Goal: Transaction & Acquisition: Purchase product/service

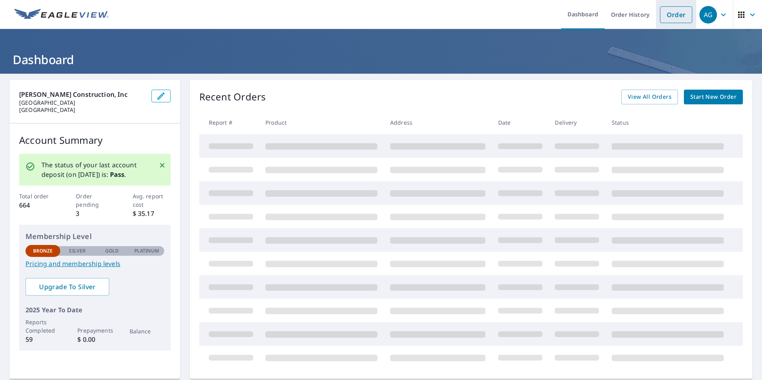
click at [667, 14] on link "Order" at bounding box center [676, 14] width 32 height 17
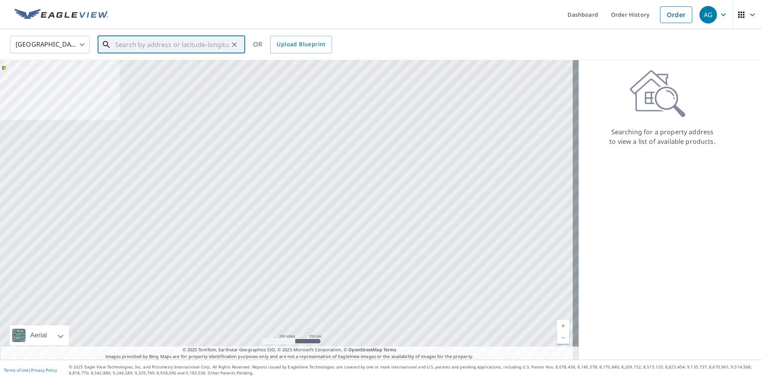
click at [172, 45] on input "text" at bounding box center [172, 44] width 114 height 22
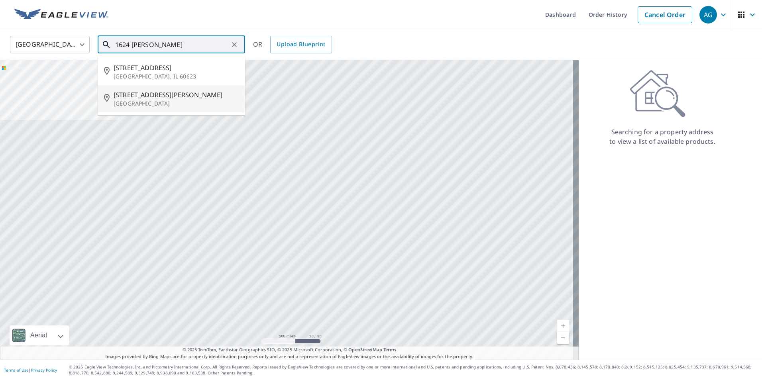
click at [175, 105] on p "[GEOGRAPHIC_DATA]" at bounding box center [176, 104] width 125 height 8
type input "[STREET_ADDRESS][PERSON_NAME]"
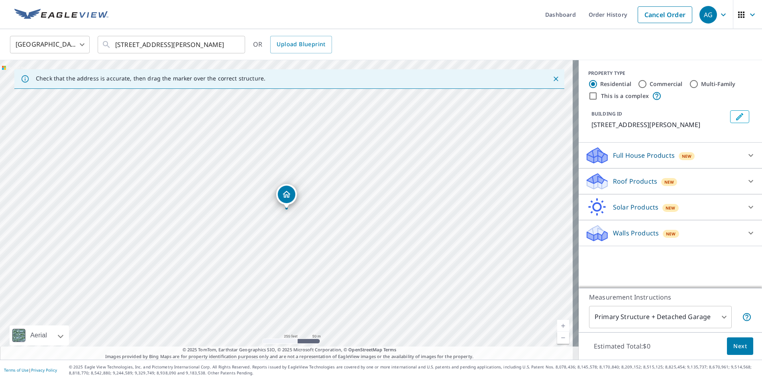
click at [636, 182] on p "Roof Products" at bounding box center [635, 182] width 44 height 10
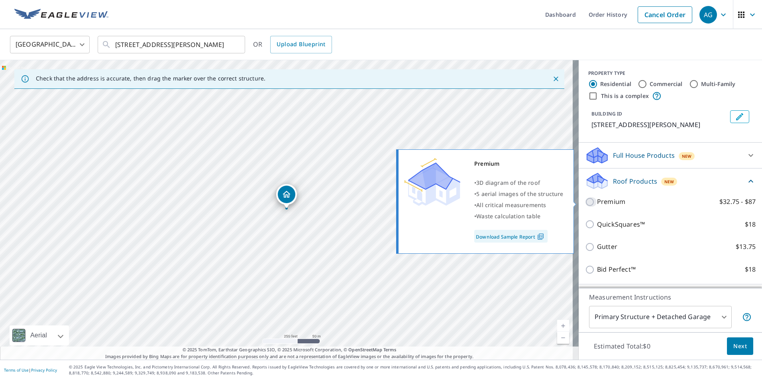
click at [585, 203] on input "Premium $32.75 - $87" at bounding box center [591, 202] width 12 height 10
checkbox input "true"
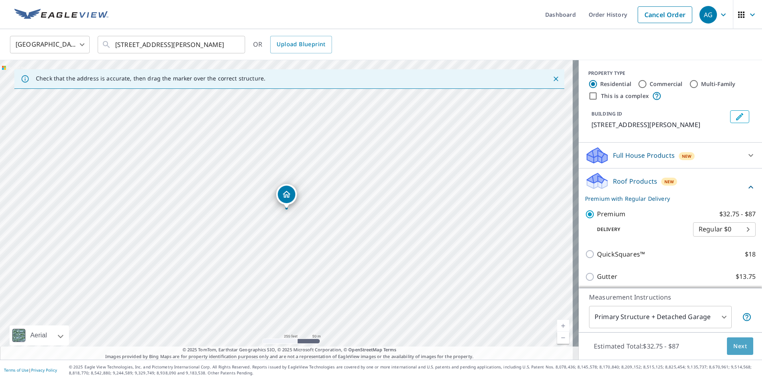
click at [733, 344] on span "Next" at bounding box center [740, 347] width 14 height 10
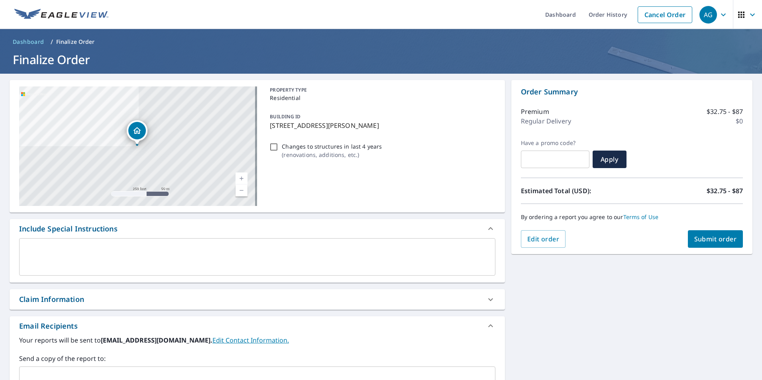
click at [713, 239] on span "Submit order" at bounding box center [715, 239] width 43 height 9
